Goal: Feedback & Contribution: Leave review/rating

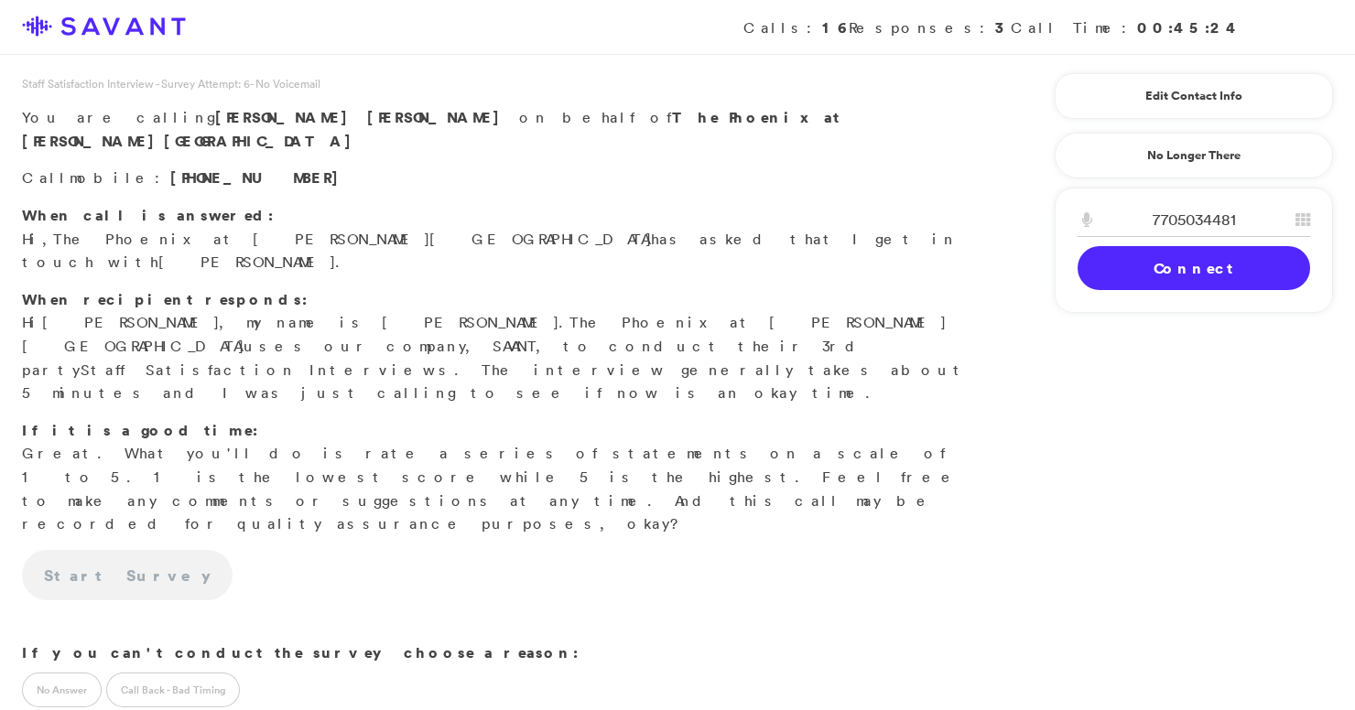
click at [1261, 280] on link "Connect" at bounding box center [1194, 268] width 233 height 44
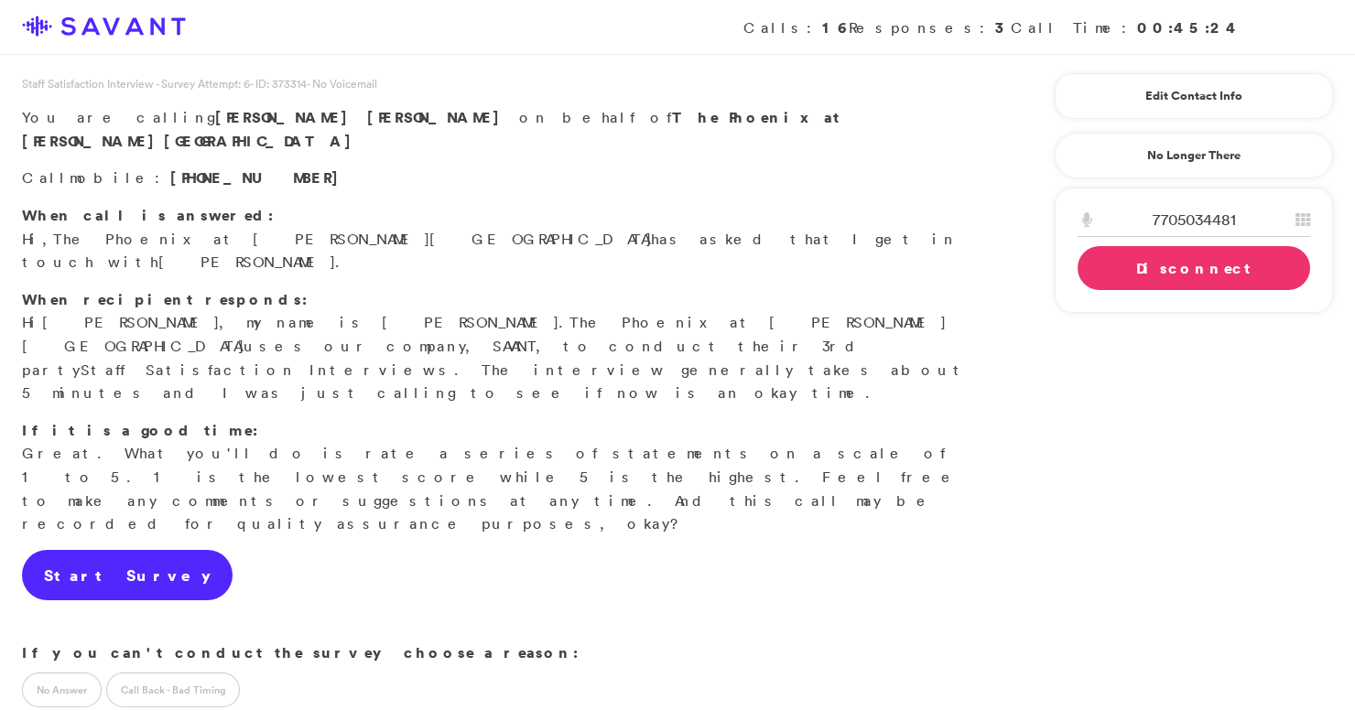
click at [125, 550] on link "Start Survey" at bounding box center [127, 575] width 211 height 51
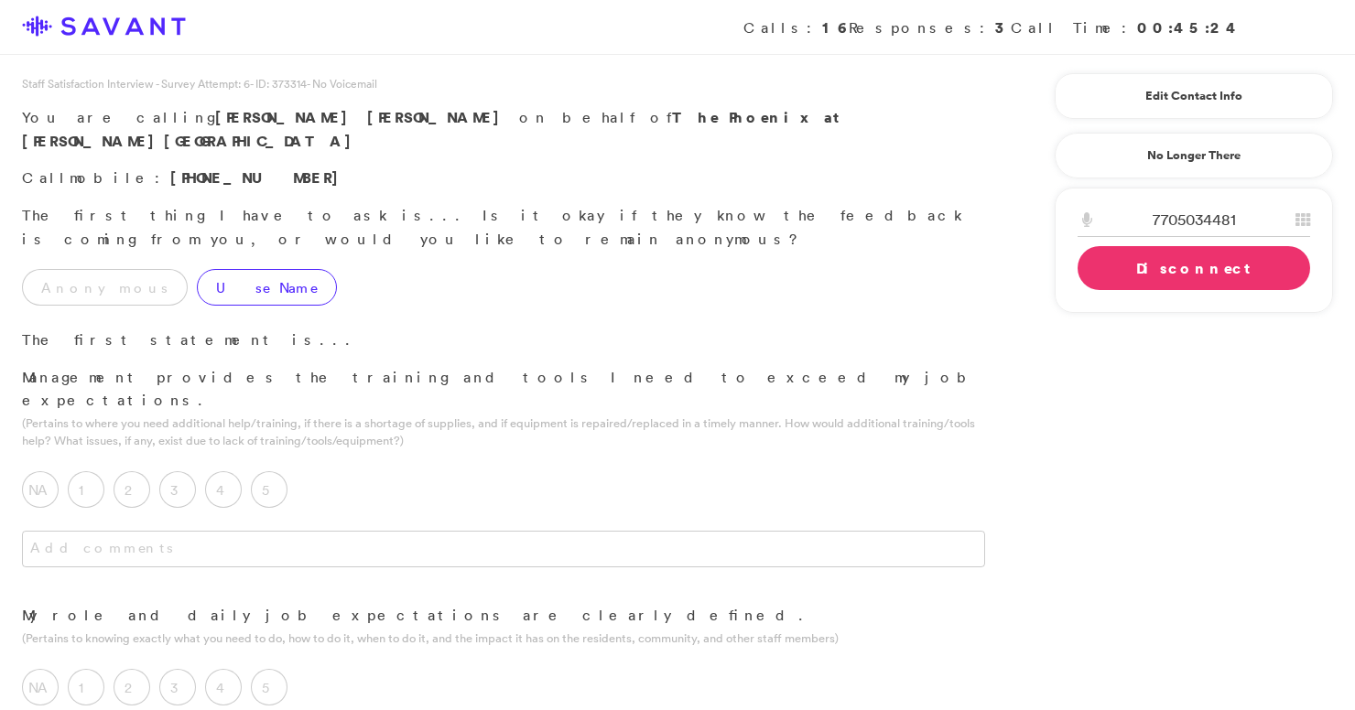
click at [197, 269] on label "Use Name" at bounding box center [267, 287] width 140 height 37
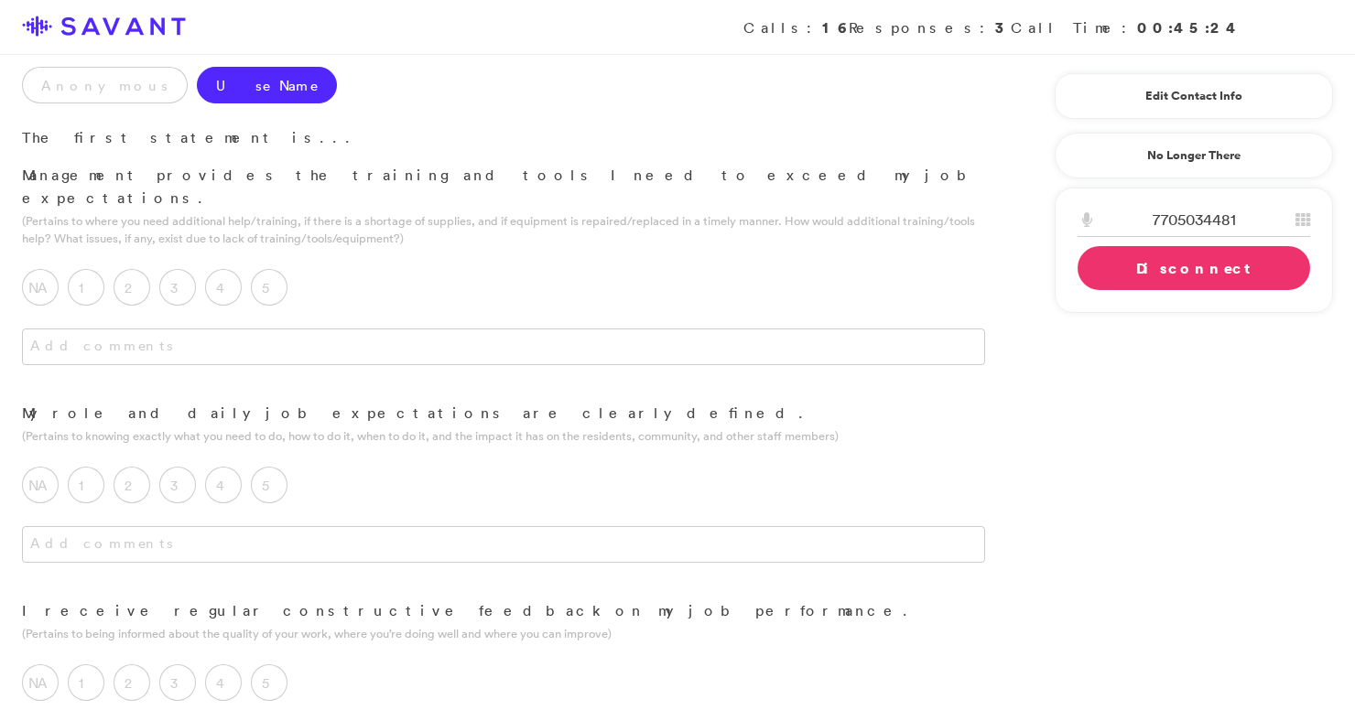
scroll to position [206, 0]
click at [181, 266] on label "3" at bounding box center [177, 284] width 37 height 37
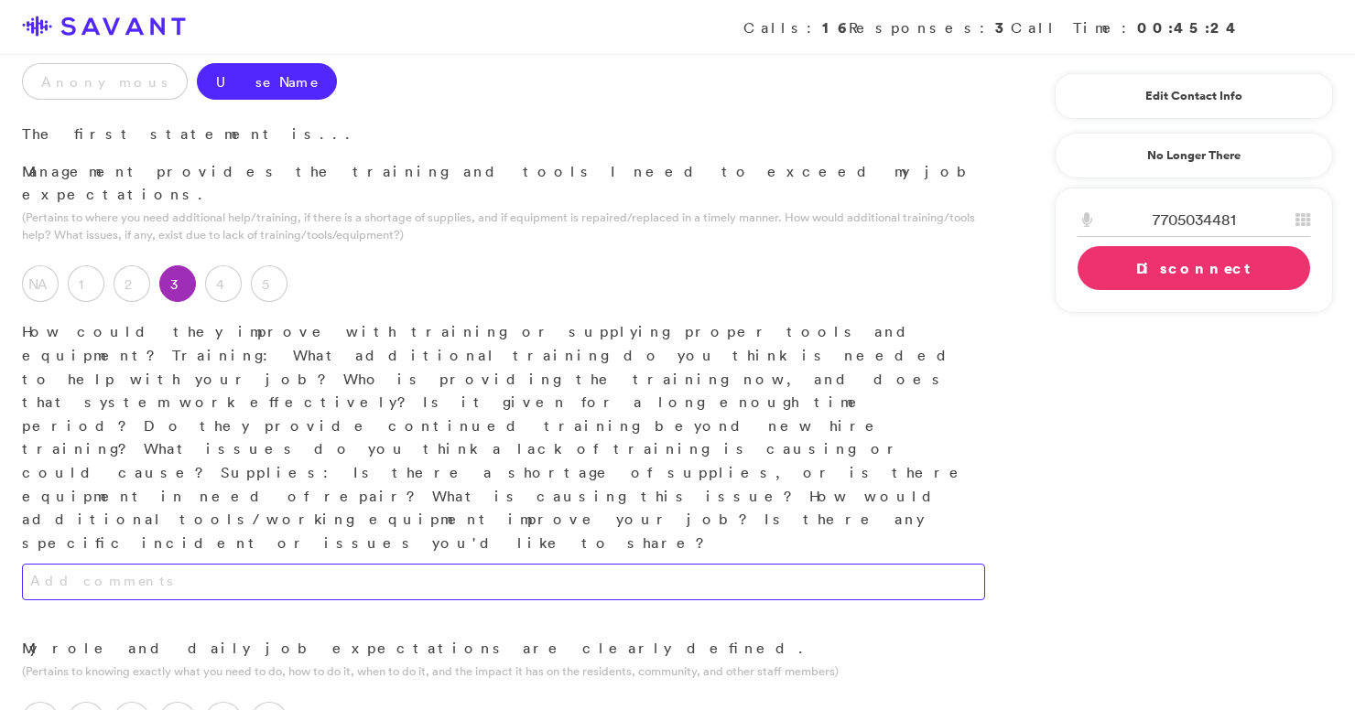
click at [222, 564] on textarea at bounding box center [503, 582] width 963 height 37
click at [148, 564] on textarea "Send you more places to train." at bounding box center [503, 582] width 963 height 37
click at [235, 564] on textarea "Send you more facilities to train." at bounding box center [503, 582] width 963 height 37
drag, startPoint x: 62, startPoint y: 395, endPoint x: 18, endPoint y: 389, distance: 44.3
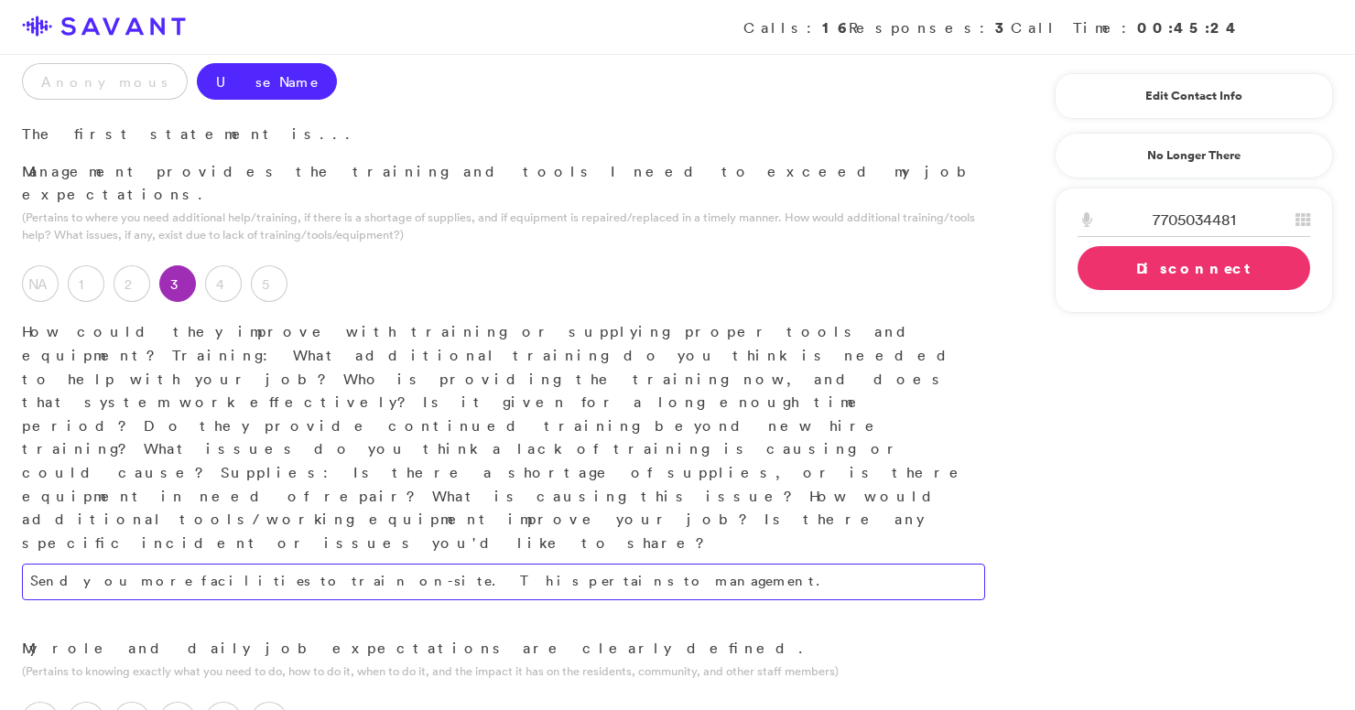
click at [18, 564] on div "Send you more facilities to train on-site. This pertains to management." at bounding box center [503, 600] width 1007 height 73
click at [248, 564] on textarea "They could improve by sending you more facilities to train on-site. This pertai…" at bounding box center [503, 582] width 963 height 37
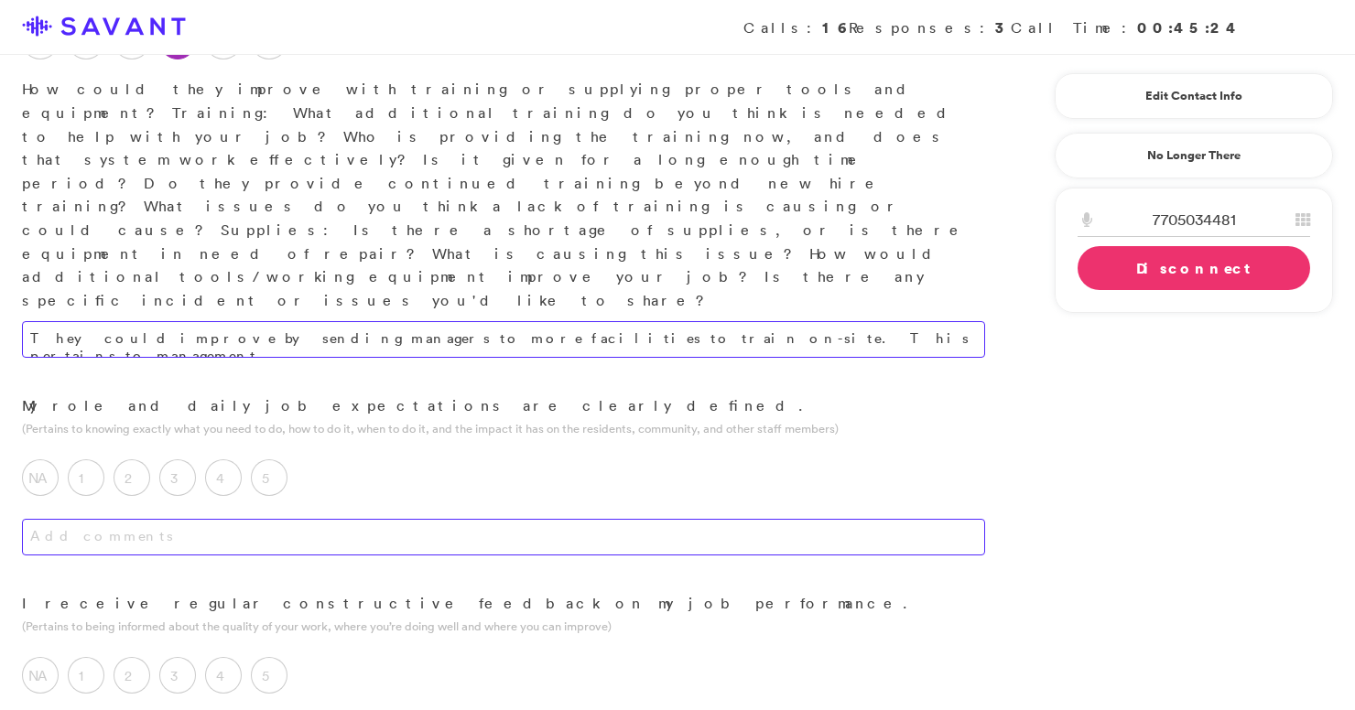
scroll to position [454, 0]
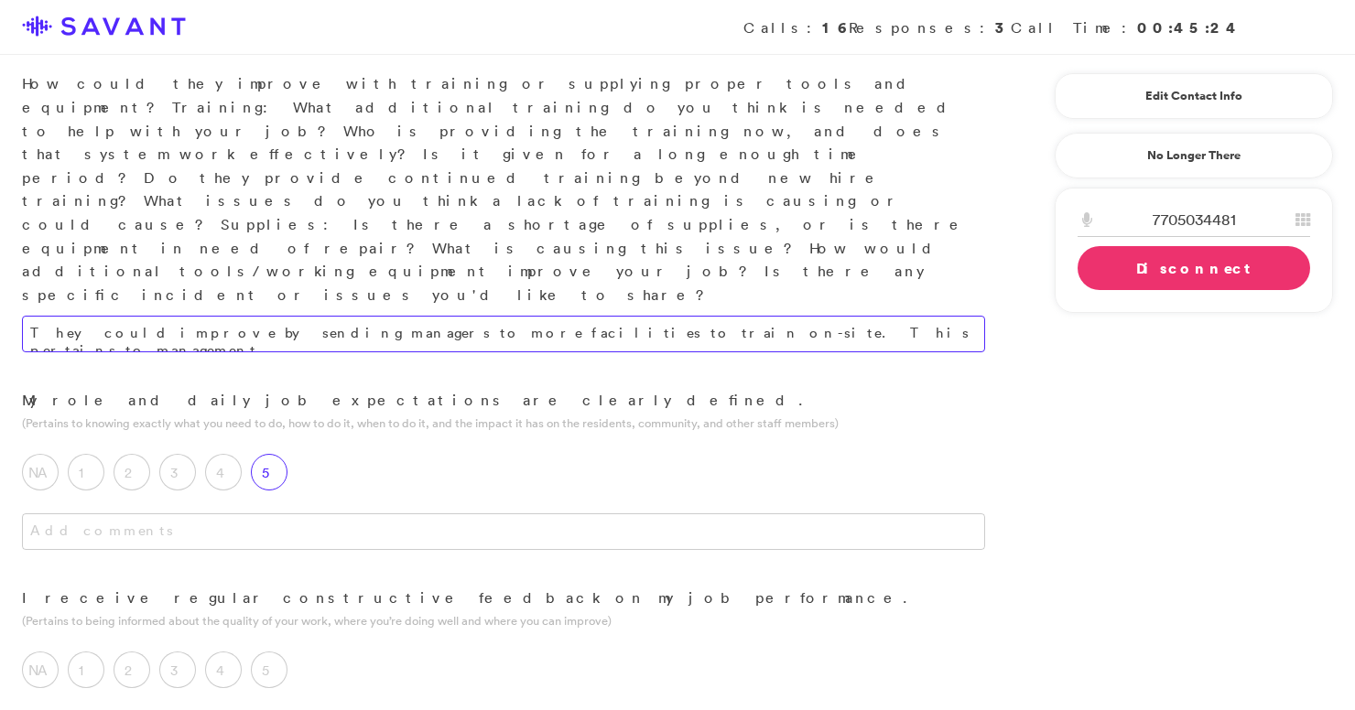
type textarea "They could improve by sending managers to more facilities to train on-site. Thi…"
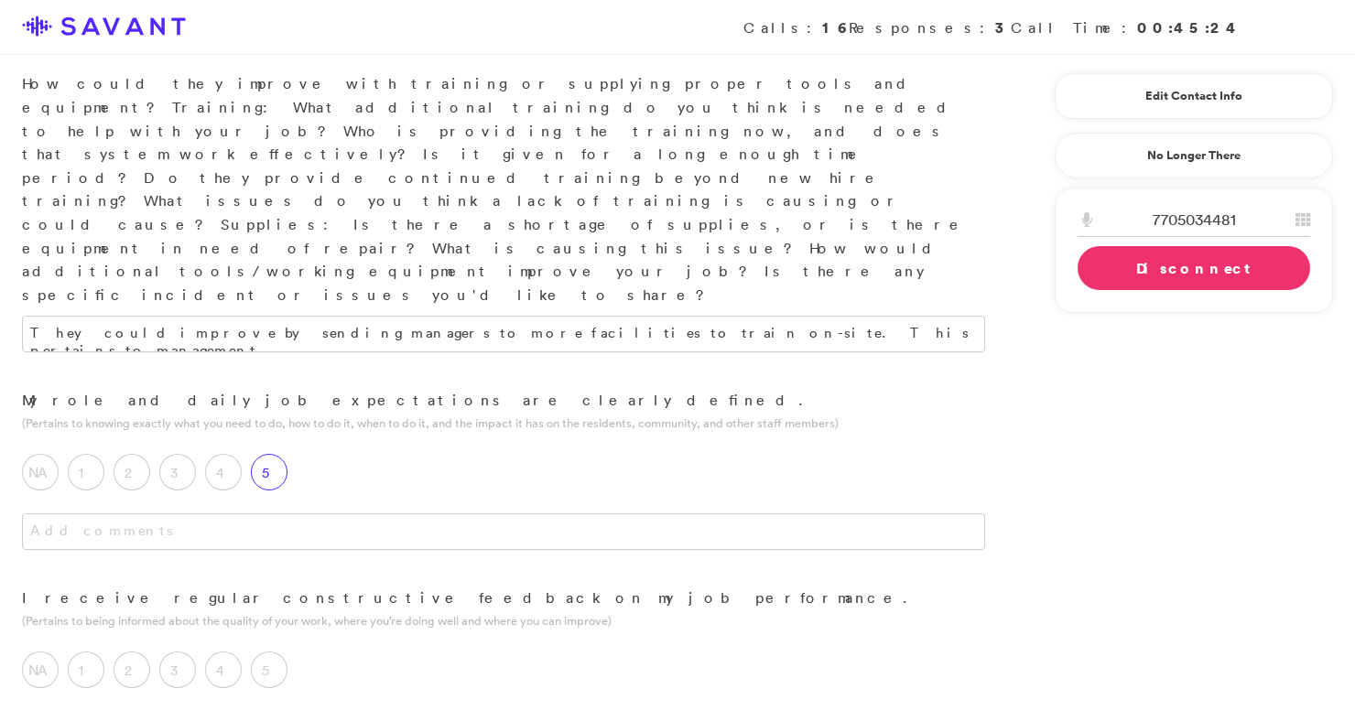
click at [261, 454] on div "5" at bounding box center [274, 477] width 46 height 46
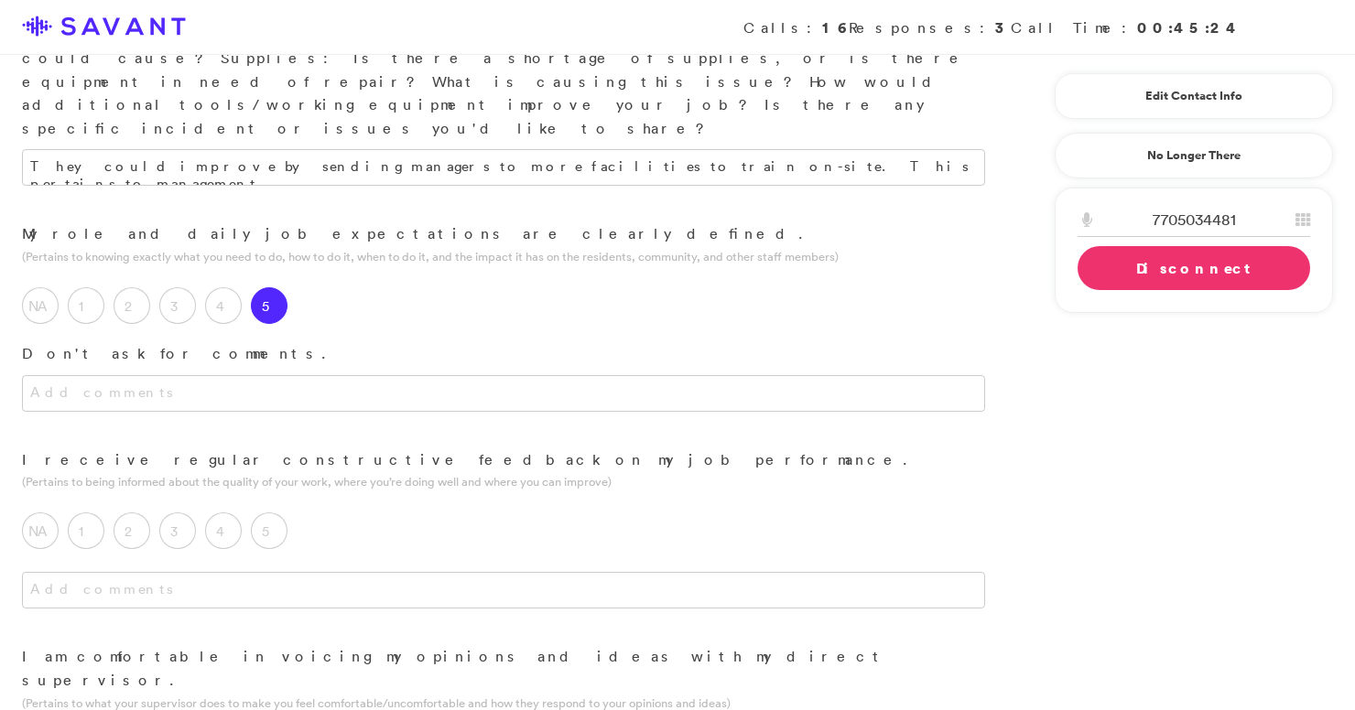
scroll to position [622, 0]
click at [224, 512] on label "4" at bounding box center [223, 530] width 37 height 37
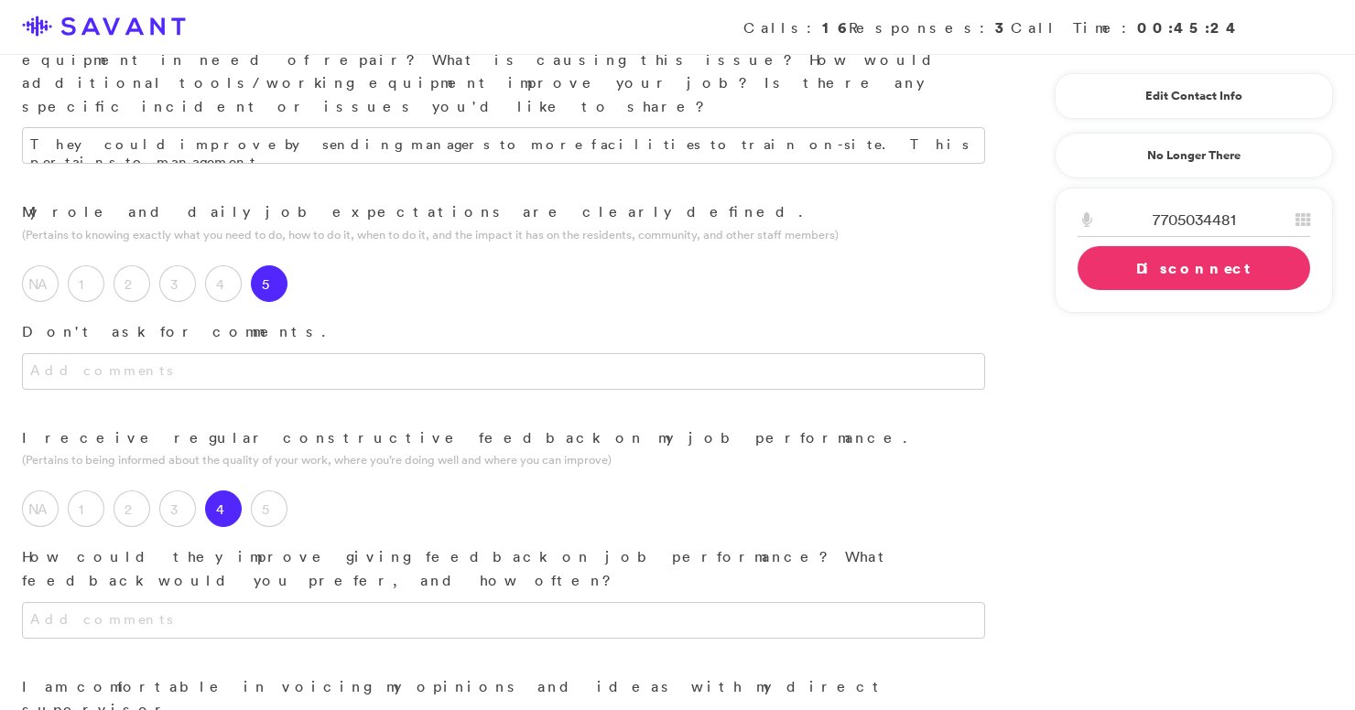
scroll to position [654, 0]
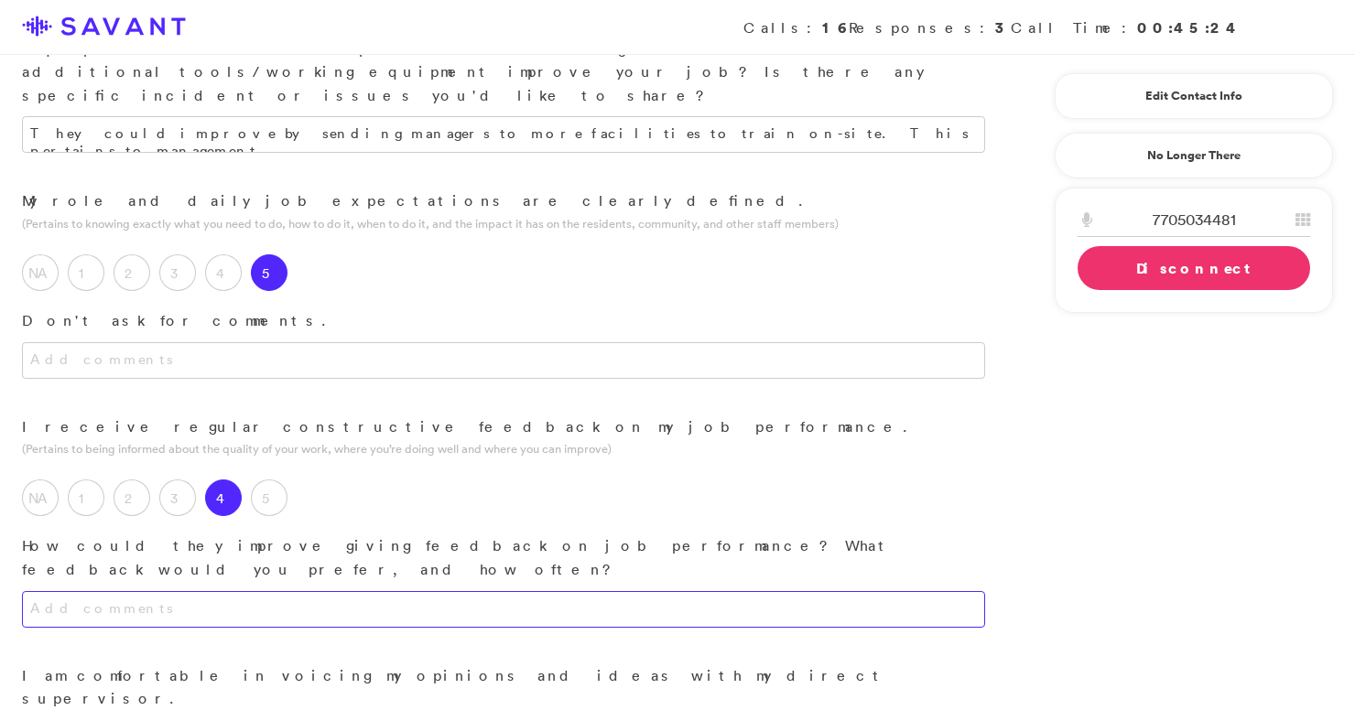
click at [273, 591] on textarea at bounding box center [503, 609] width 963 height 37
type textarea "M"
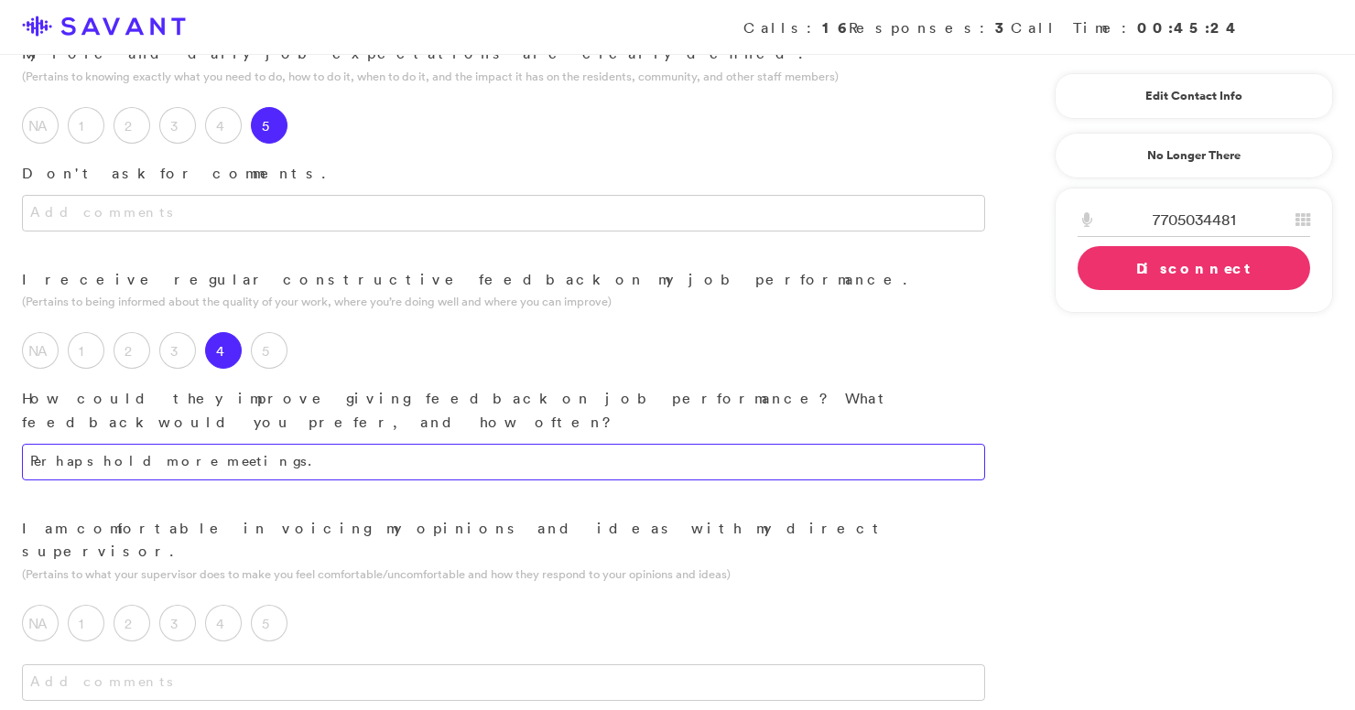
scroll to position [802, 0]
type textarea "Perhaps hold more meetings."
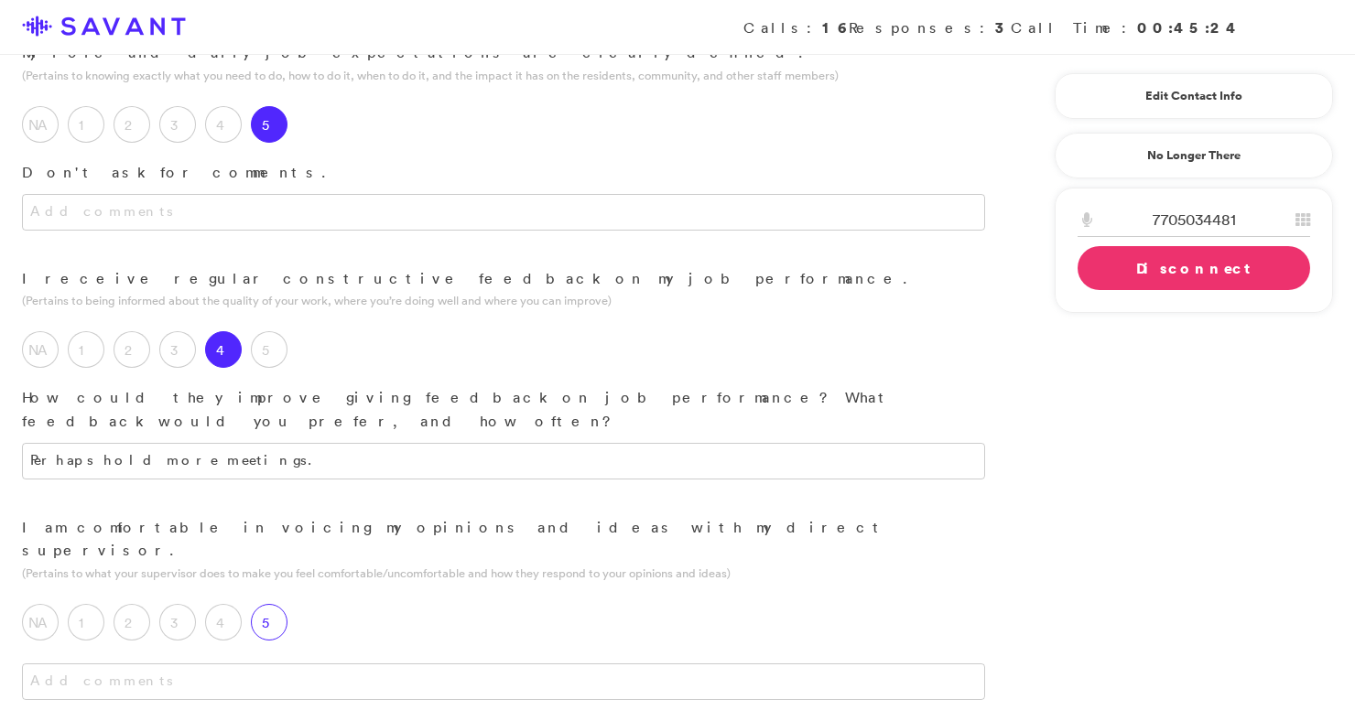
click at [281, 604] on label "5" at bounding box center [269, 622] width 37 height 37
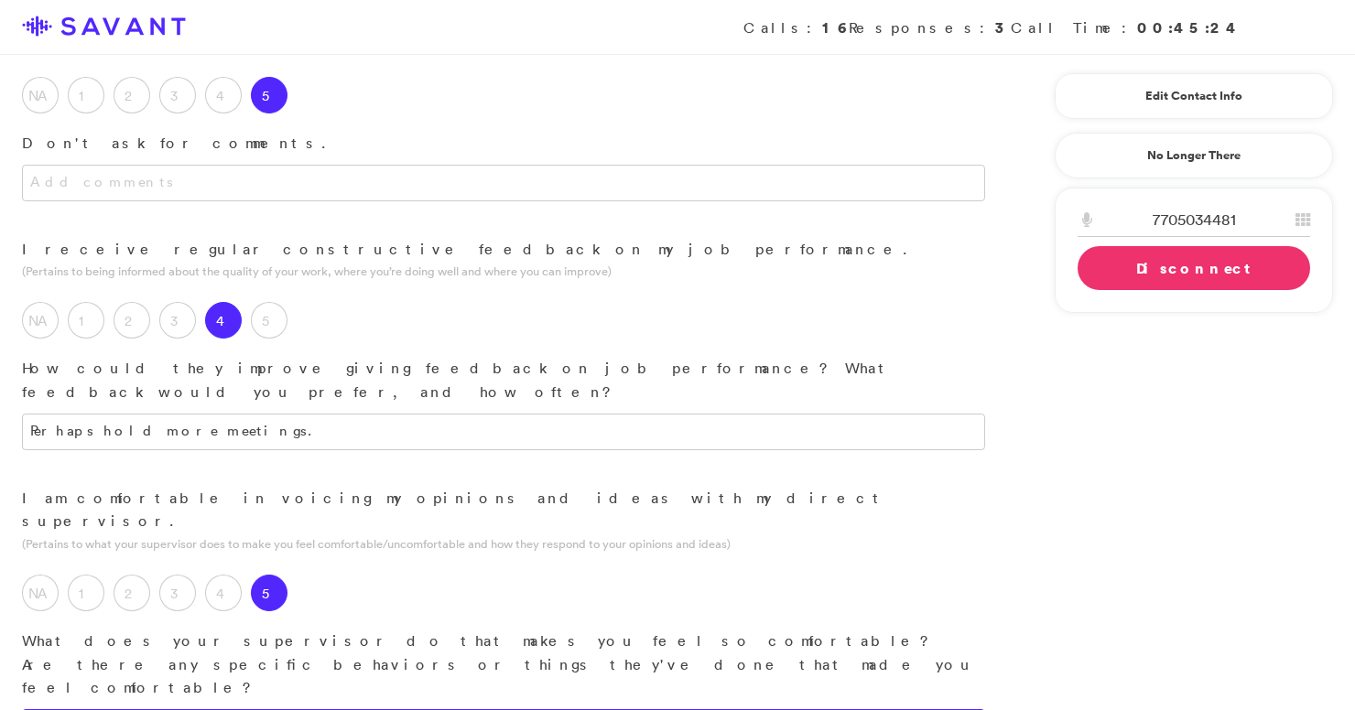
scroll to position [836, 0]
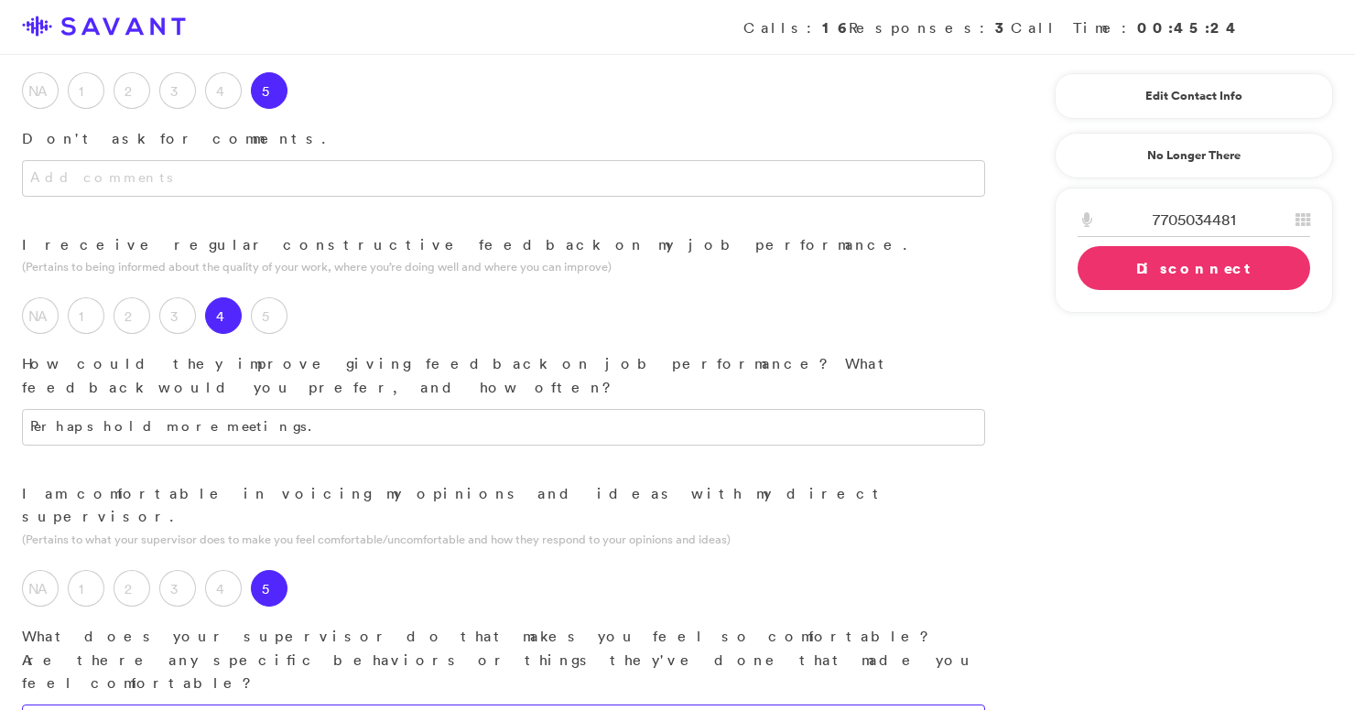
click at [311, 705] on textarea at bounding box center [503, 723] width 963 height 37
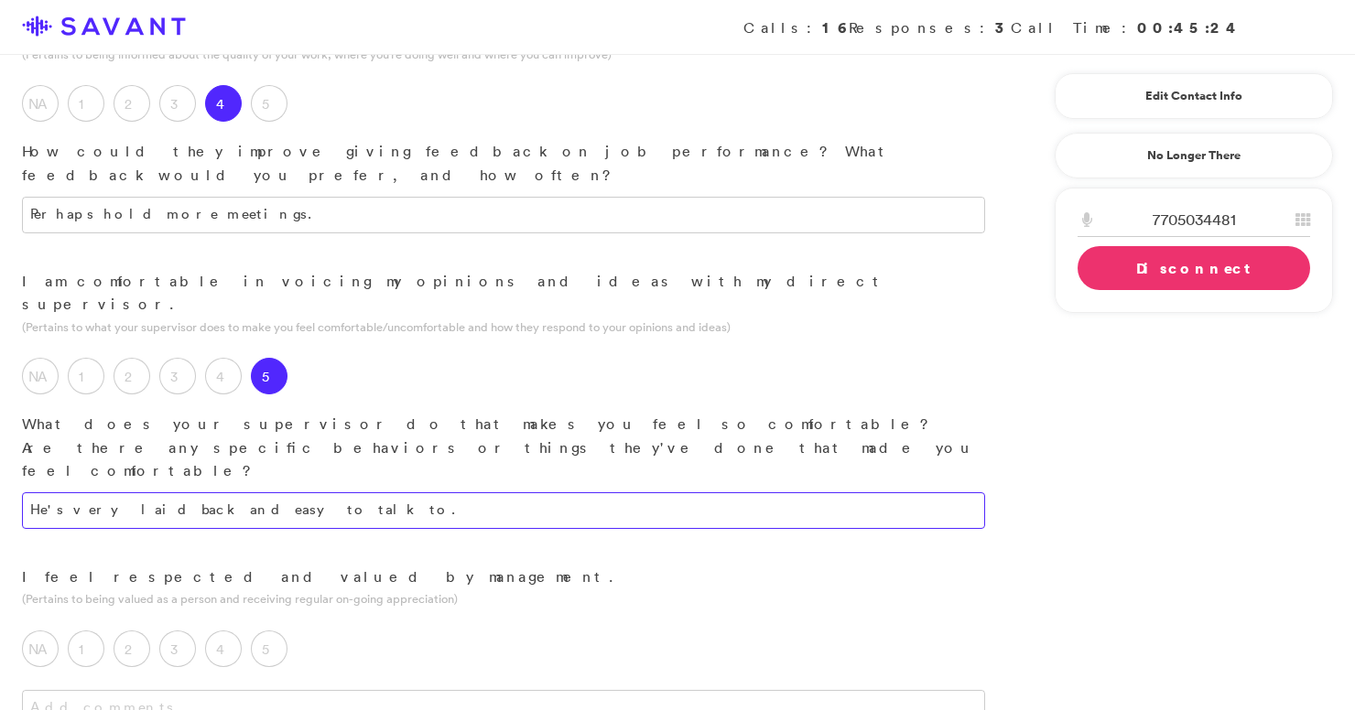
scroll to position [1049, 0]
type textarea "He's very laid back and easy to talk to."
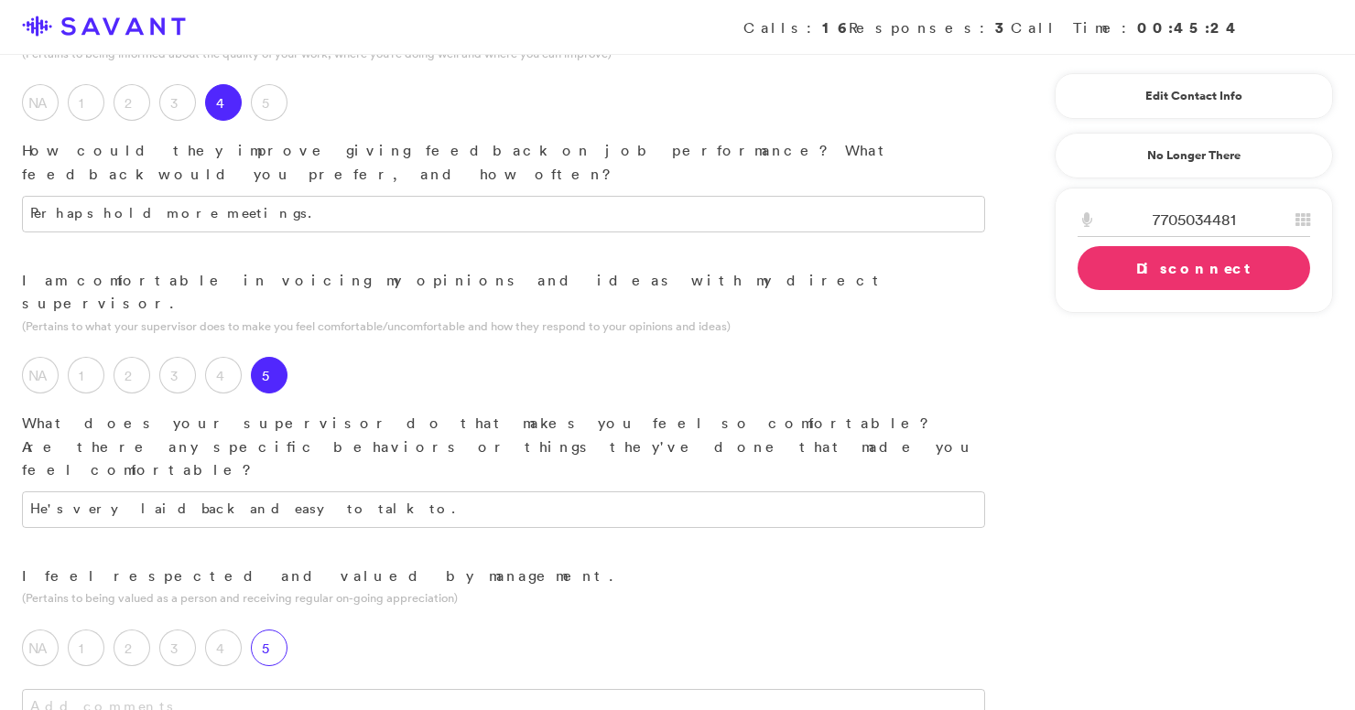
click at [272, 630] on label "5" at bounding box center [269, 648] width 37 height 37
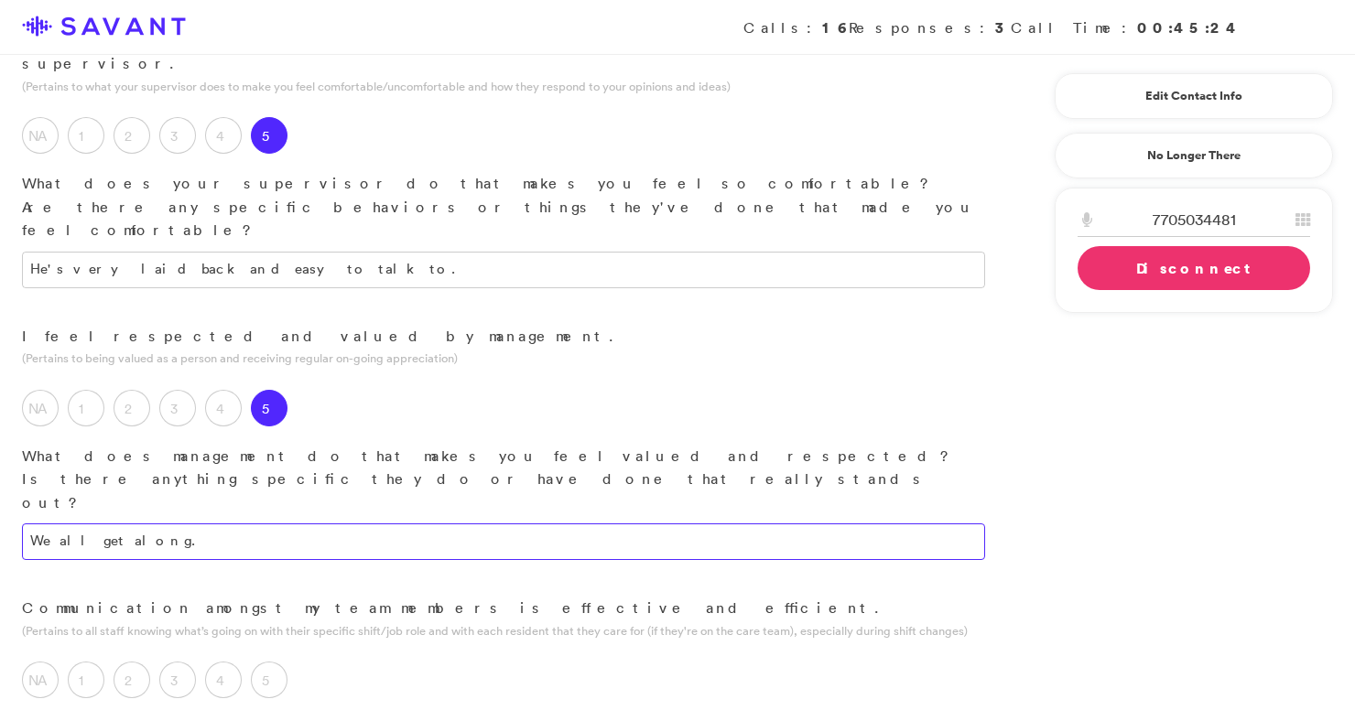
scroll to position [1299, 0]
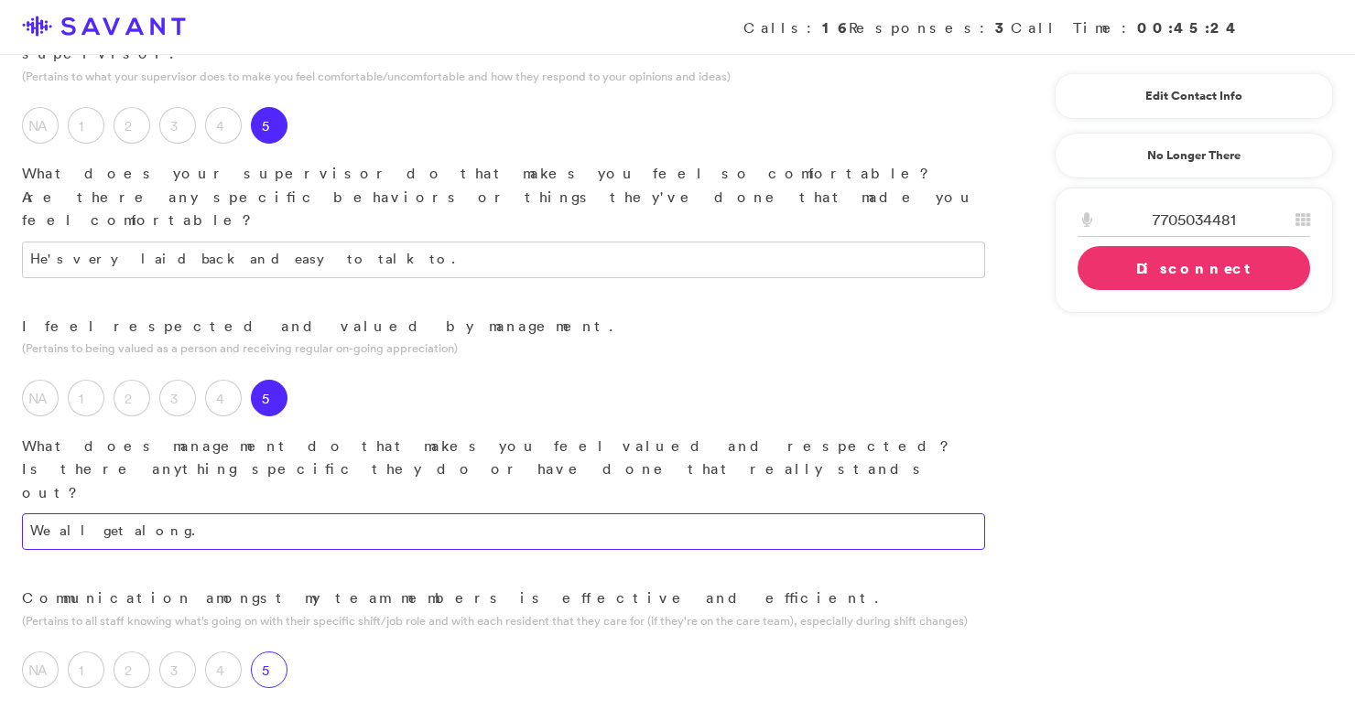
type textarea "We all get along."
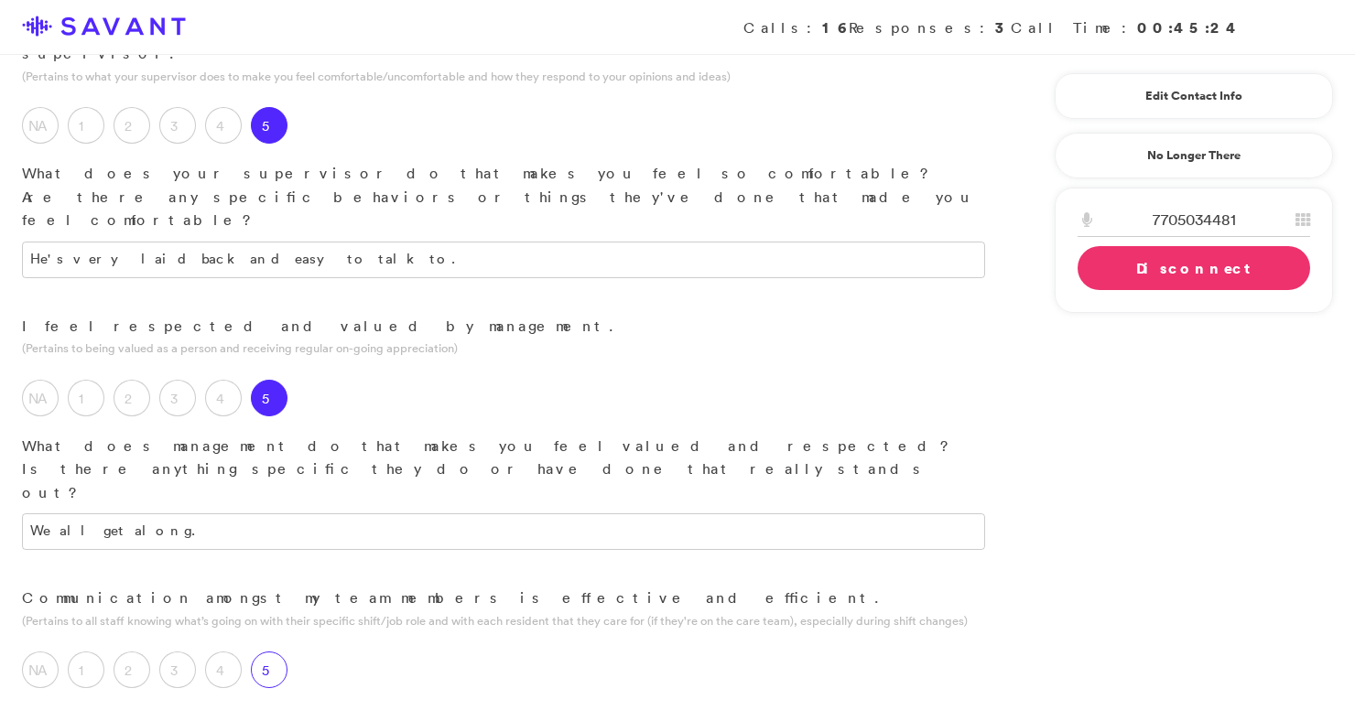
click at [273, 652] on label "5" at bounding box center [269, 670] width 37 height 37
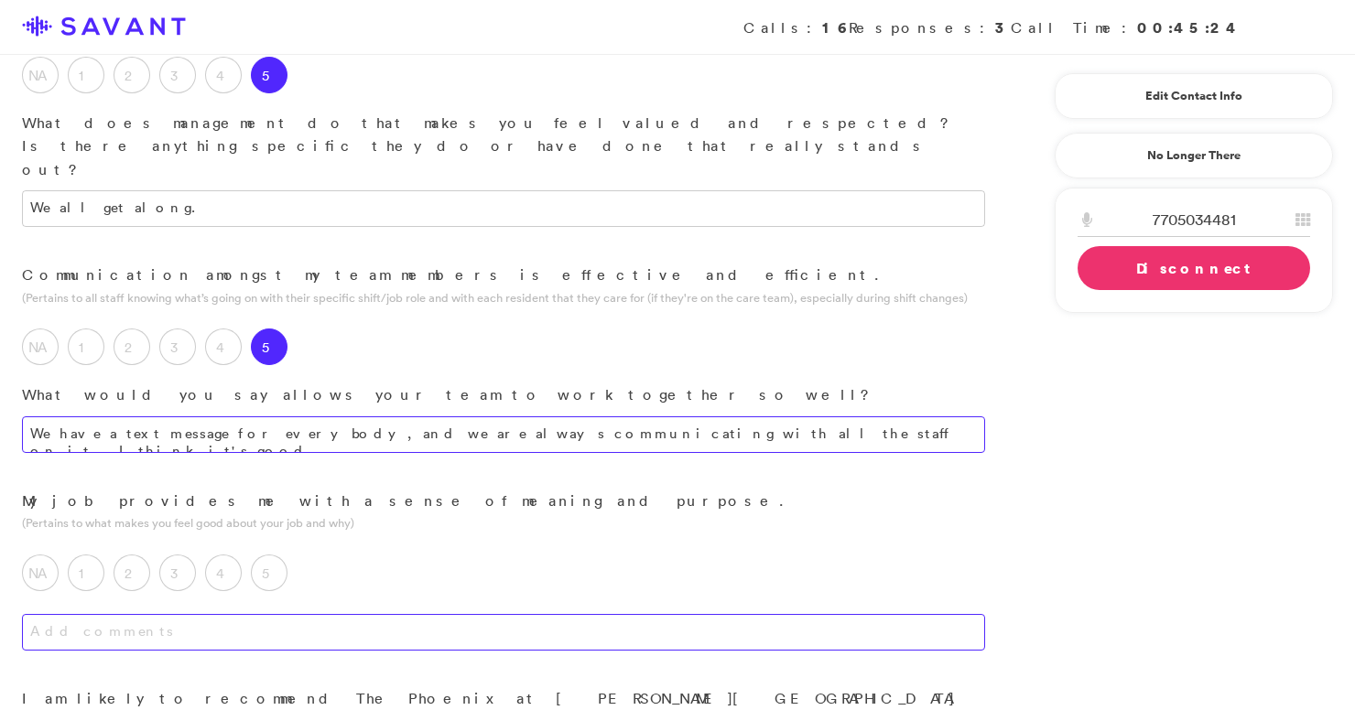
scroll to position [1632, 0]
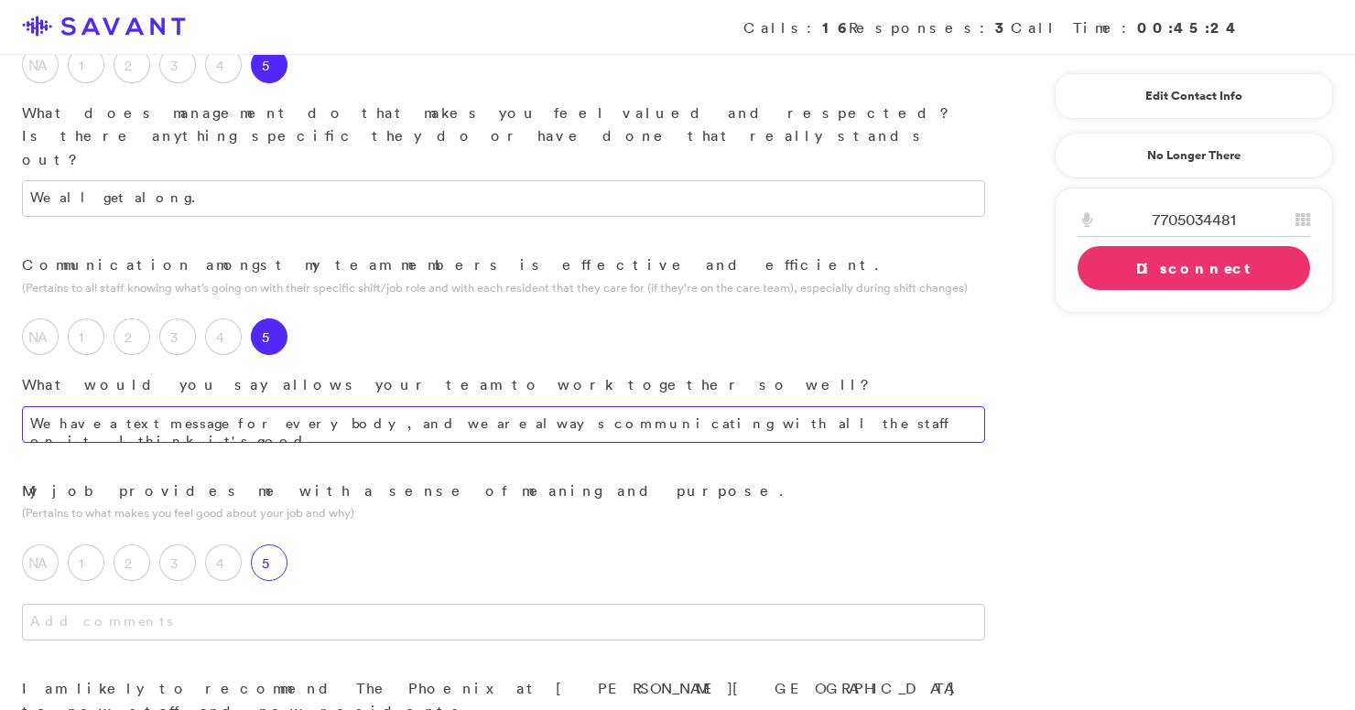
type textarea "We have a text message for everybody, and we are always communicating with all …"
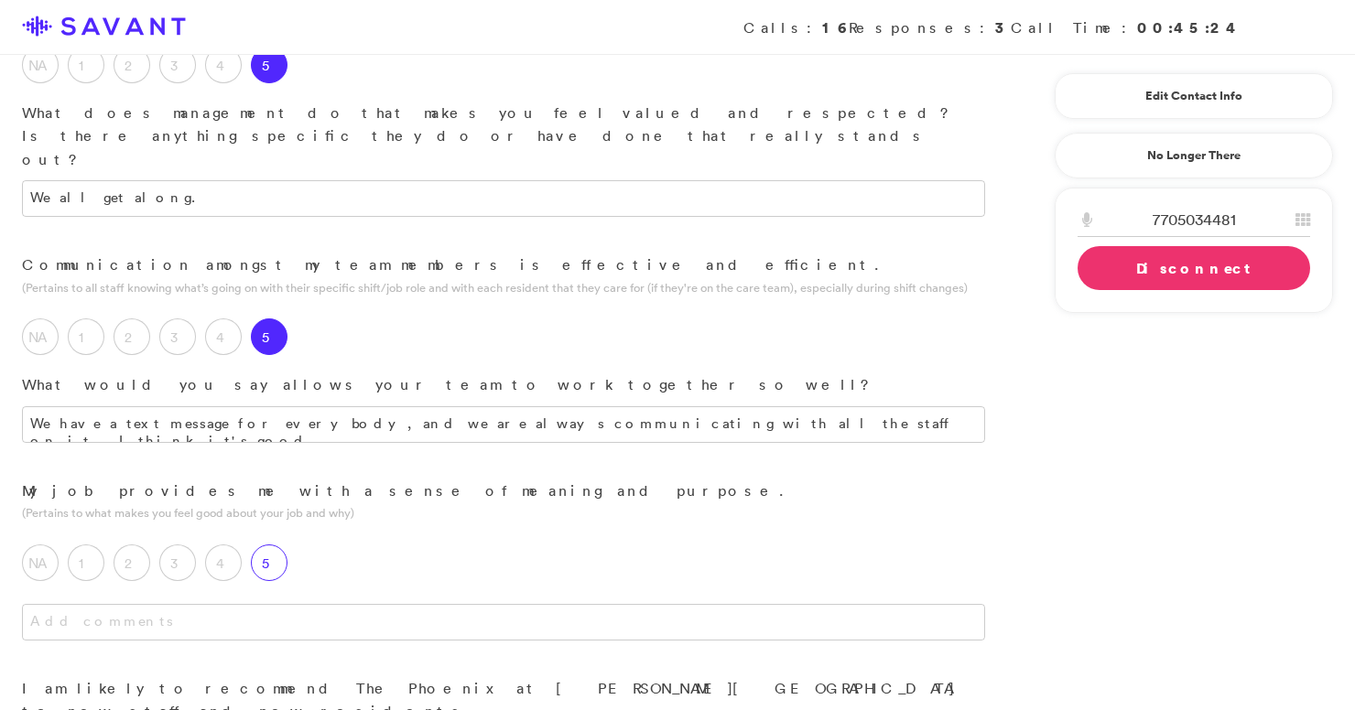
click at [276, 545] on label "5" at bounding box center [269, 563] width 37 height 37
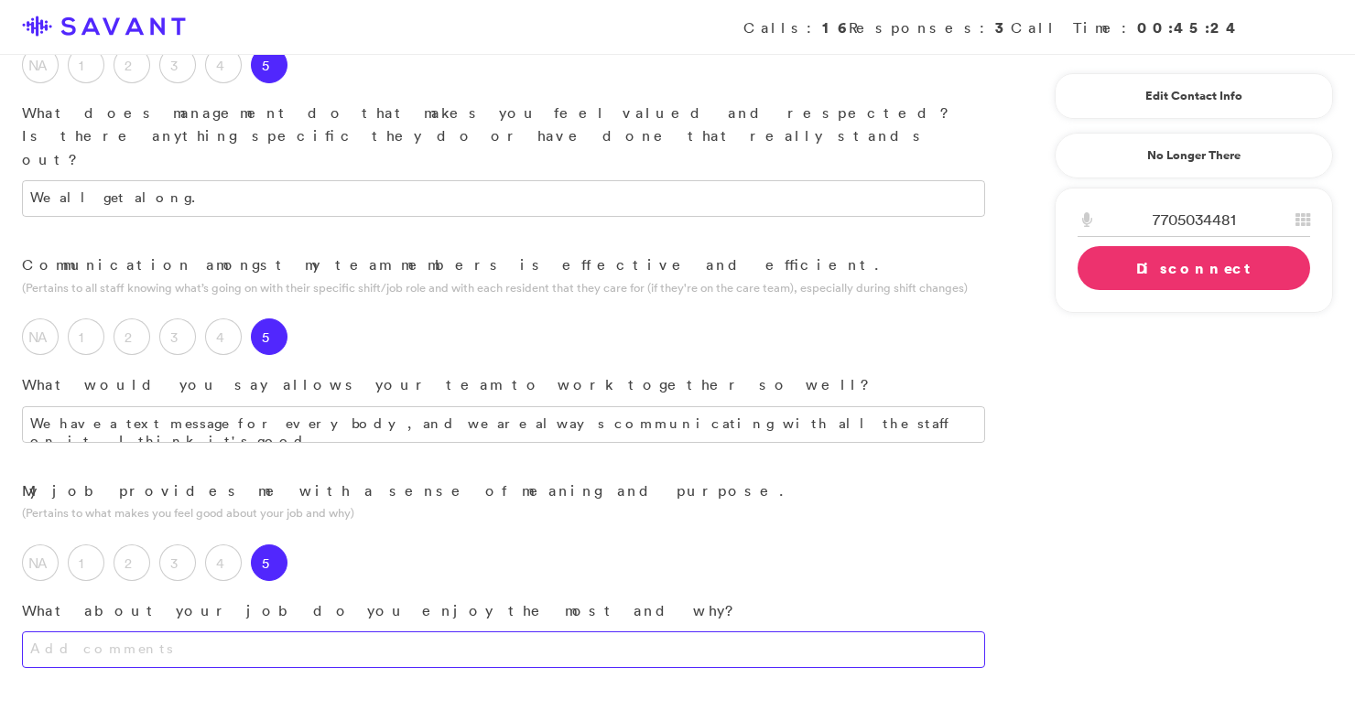
click at [285, 632] on textarea at bounding box center [503, 650] width 963 height 37
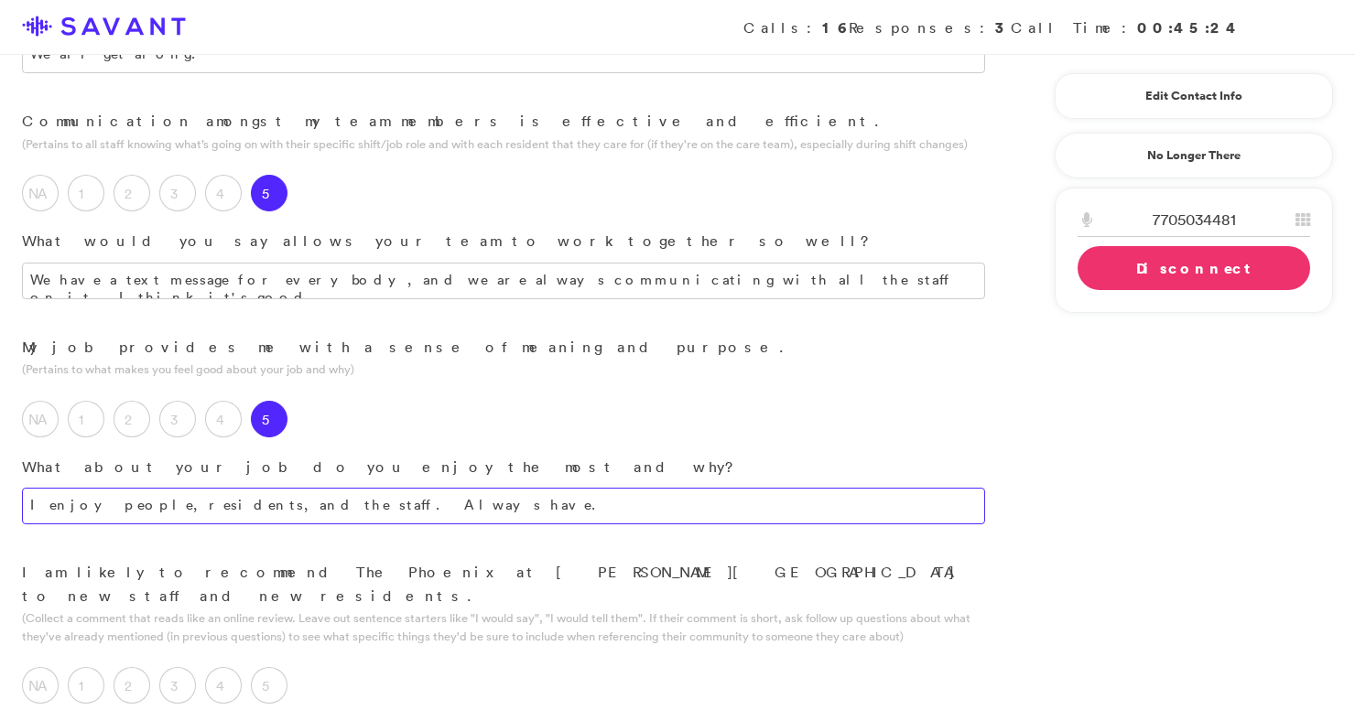
scroll to position [1777, 0]
type textarea "I enjoy people, residents, and the staff. Always have."
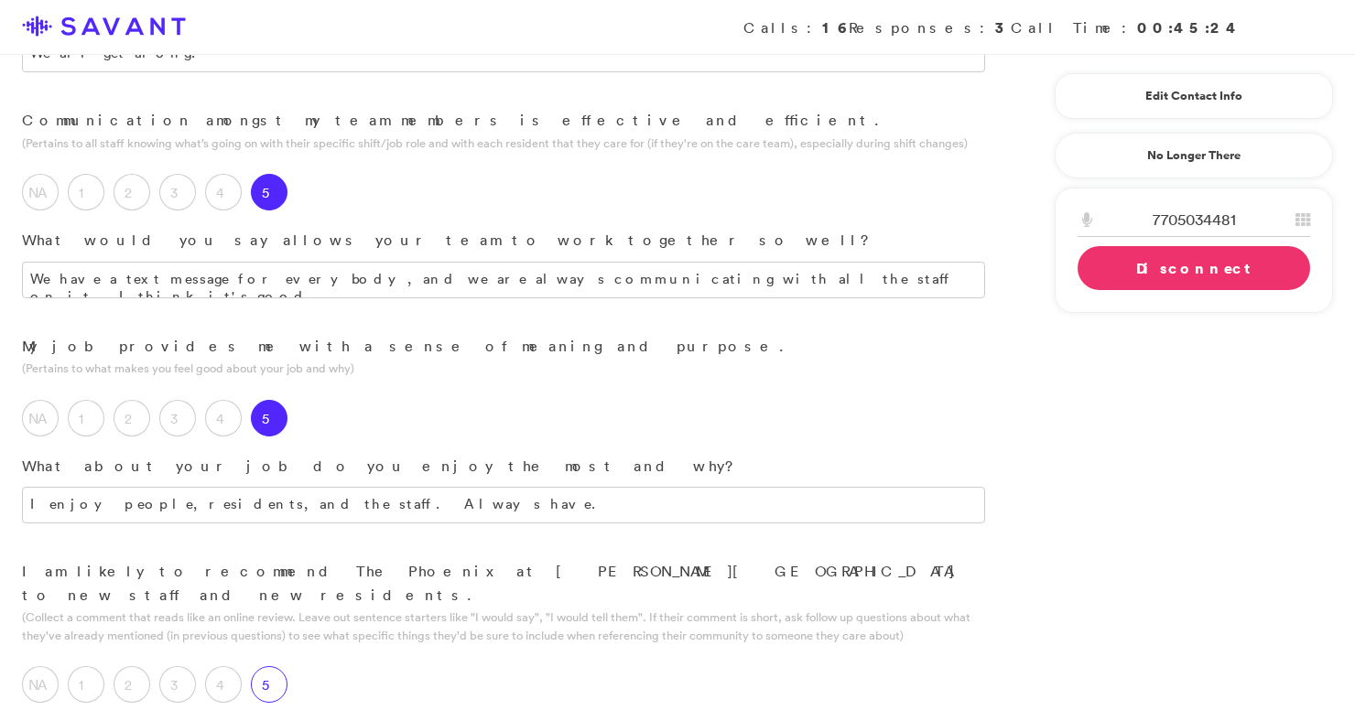
click at [284, 667] on label "5" at bounding box center [269, 685] width 37 height 37
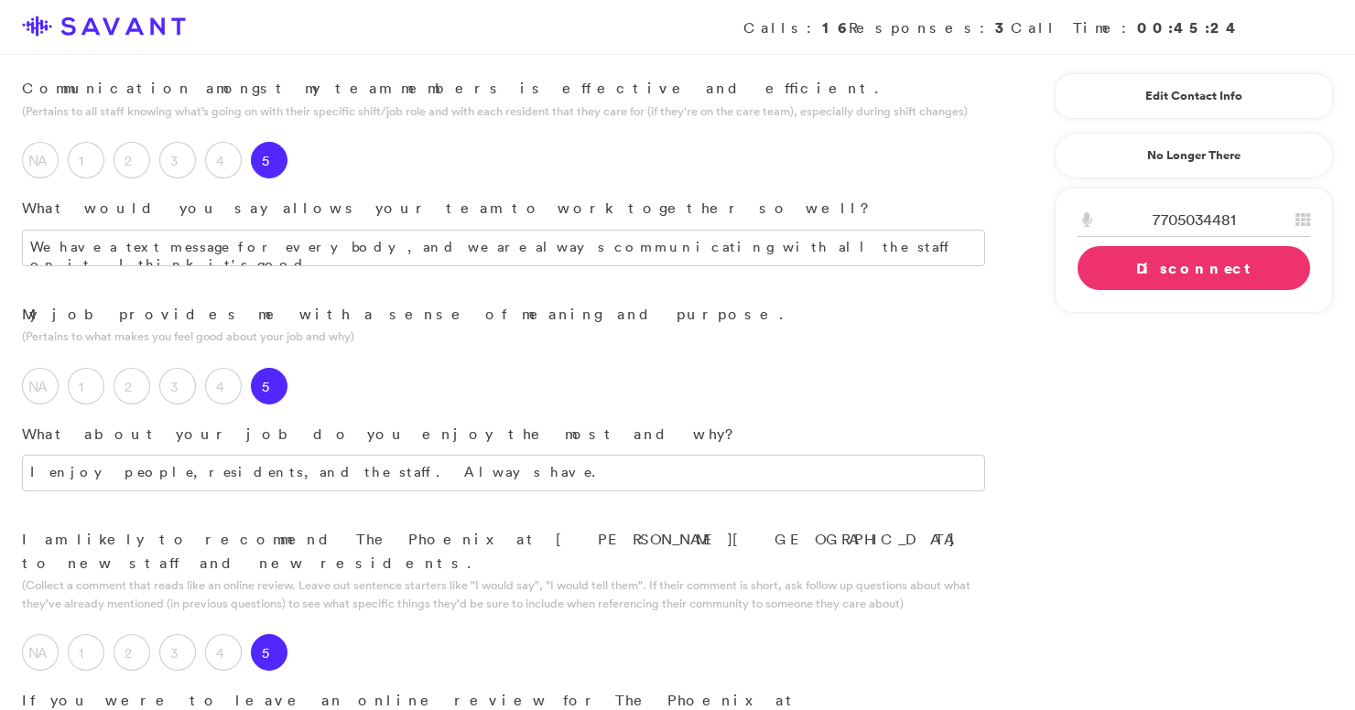
scroll to position [1842, 0]
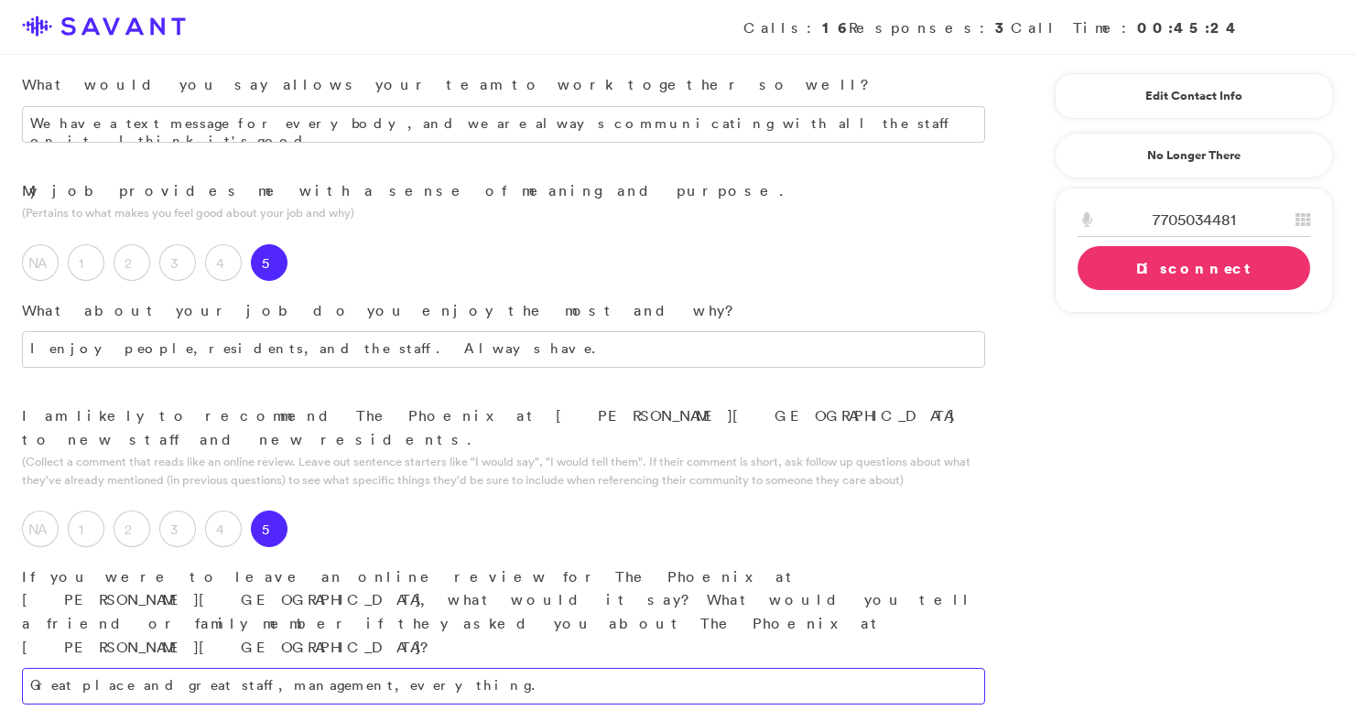
scroll to position [1935, 0]
type textarea "Great place and great staff, management, everything."
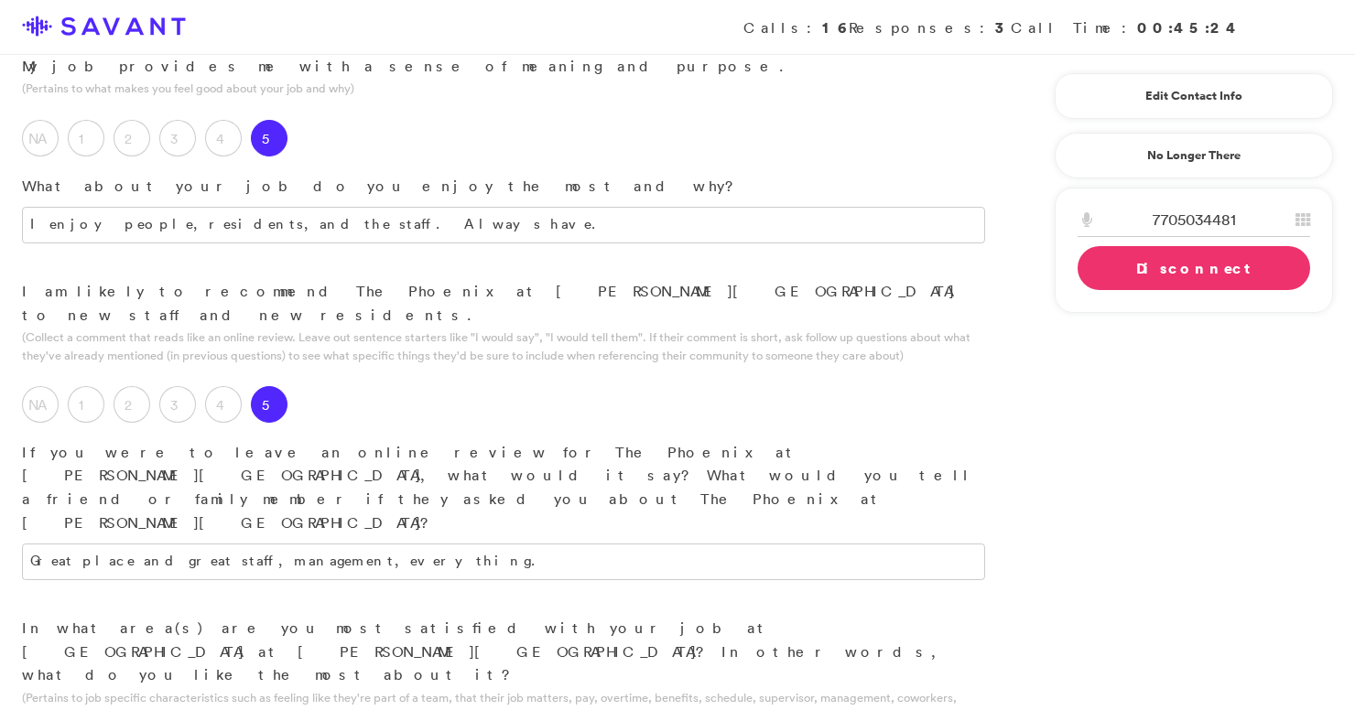
scroll to position [2086, 0]
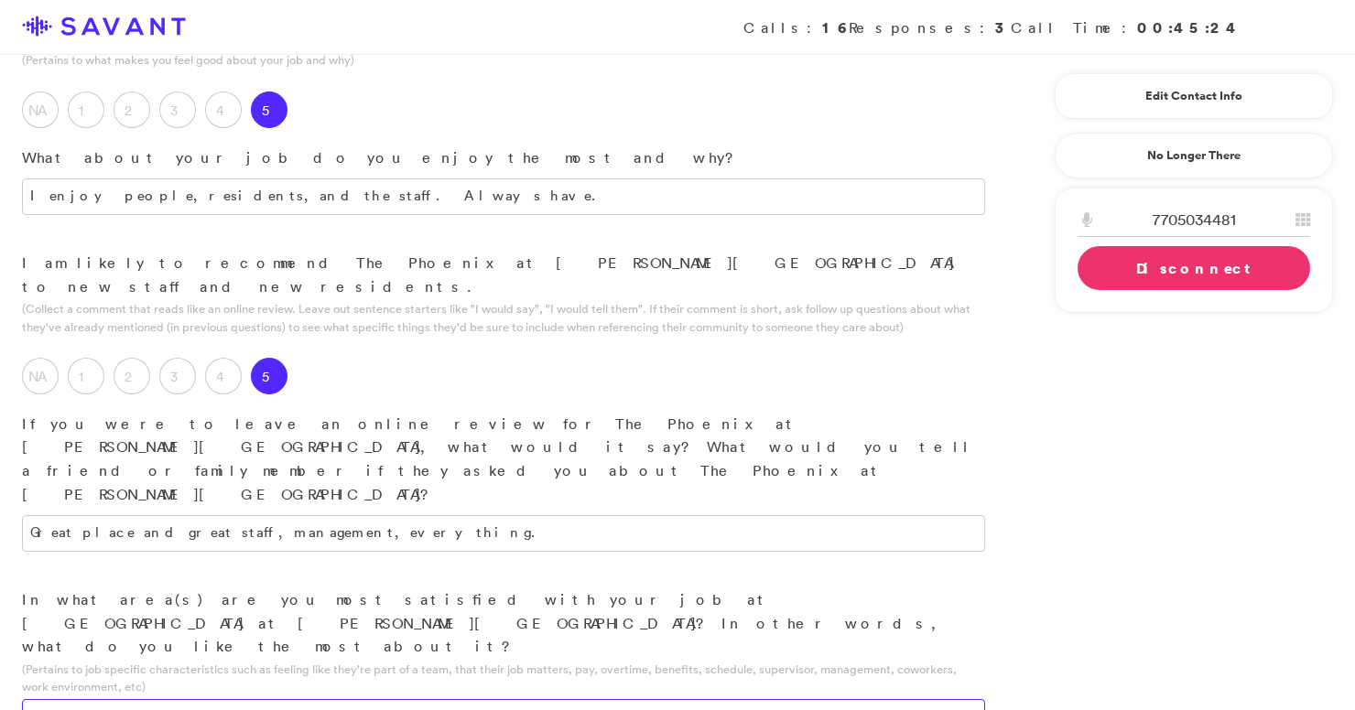
type textarea "The people."
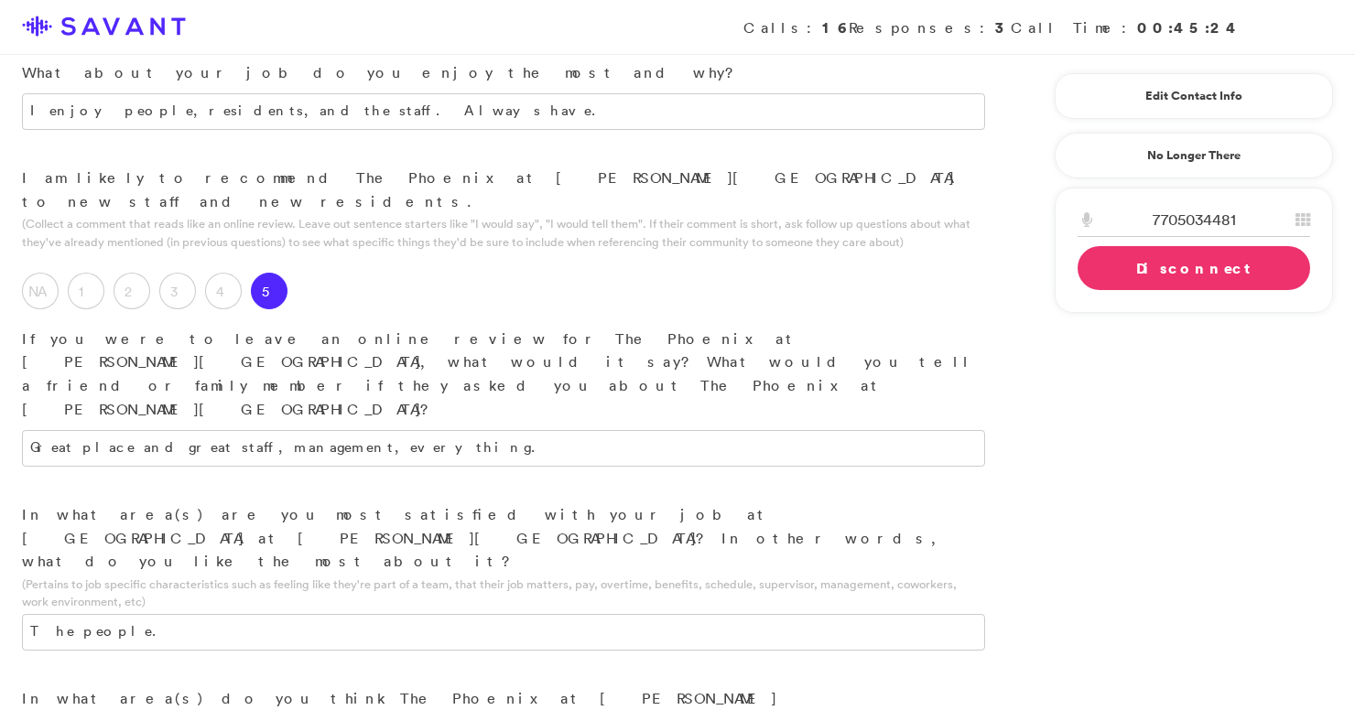
scroll to position [2173, 0]
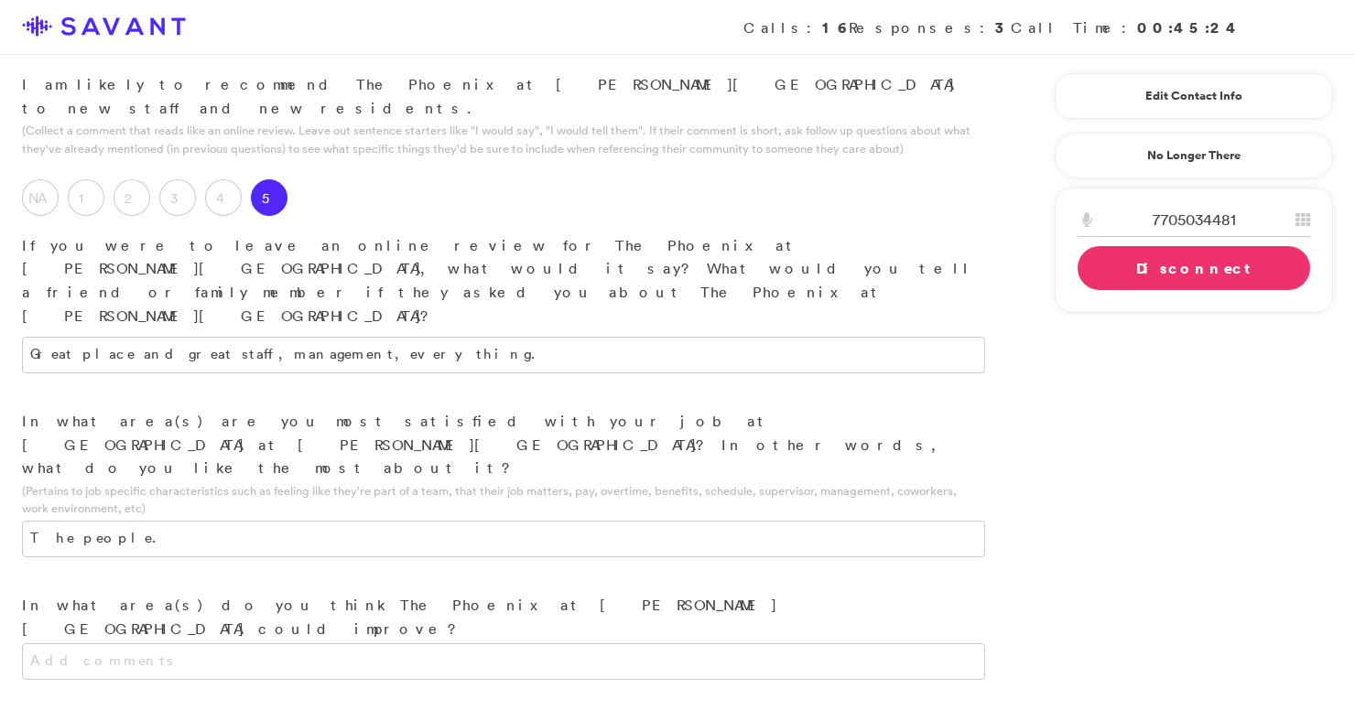
click at [1197, 271] on link "Disconnect" at bounding box center [1194, 268] width 233 height 44
